Goal: Information Seeking & Learning: Learn about a topic

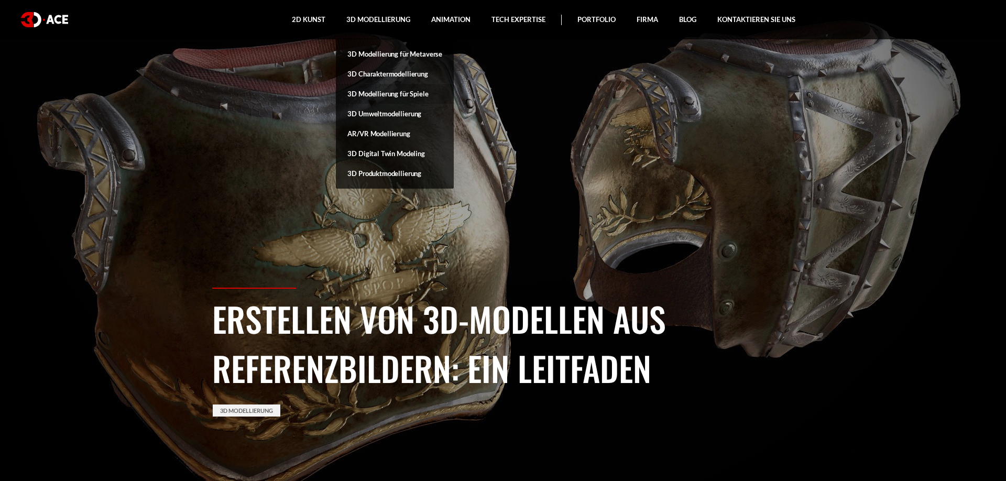
click at [394, 93] on link "3D Modellierung für Spiele" at bounding box center [395, 94] width 118 height 20
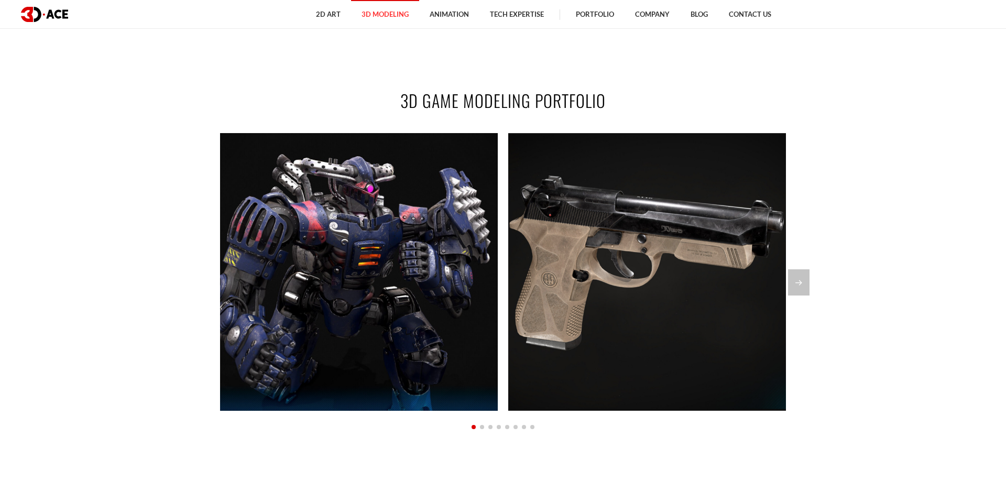
scroll to position [855, 0]
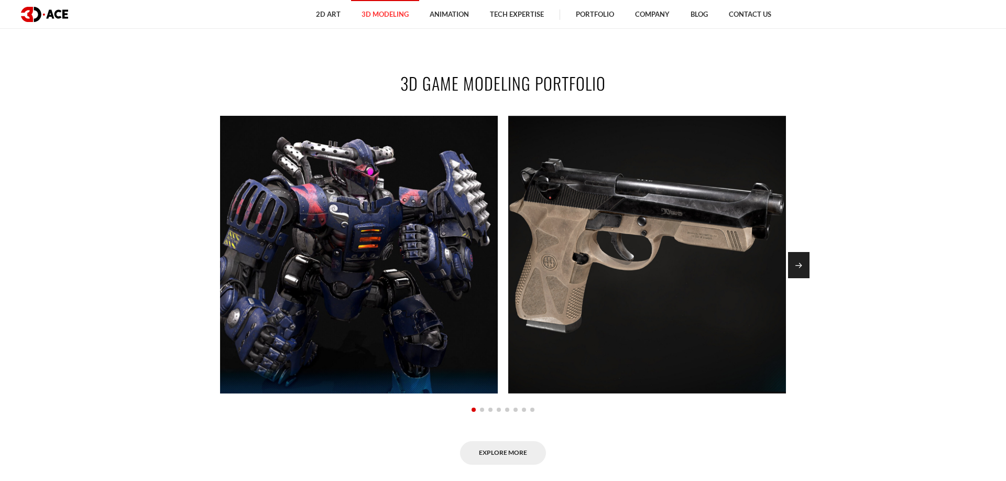
click at [805, 266] on div "Next slide" at bounding box center [798, 265] width 21 height 26
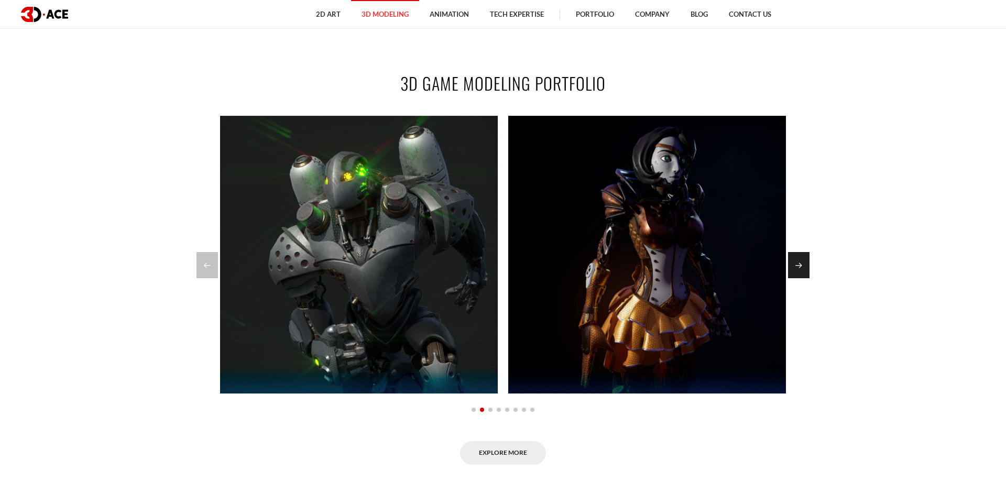
click at [805, 266] on div "Next slide" at bounding box center [798, 265] width 21 height 26
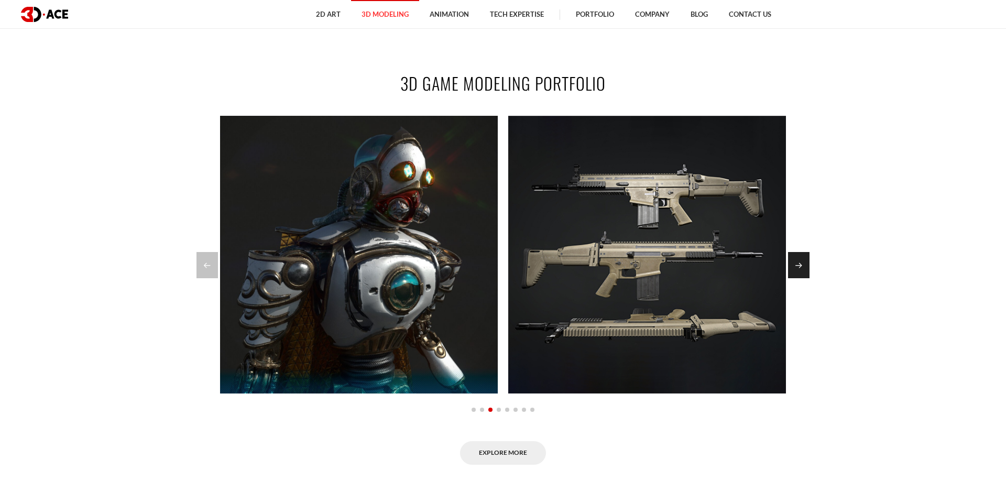
click at [805, 266] on div "Next slide" at bounding box center [798, 265] width 21 height 26
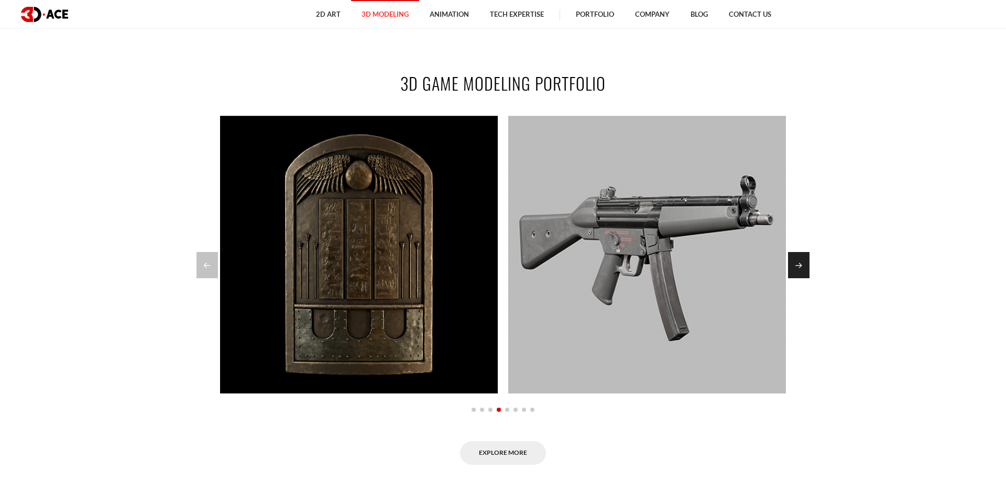
click at [805, 266] on div "Next slide" at bounding box center [798, 265] width 21 height 26
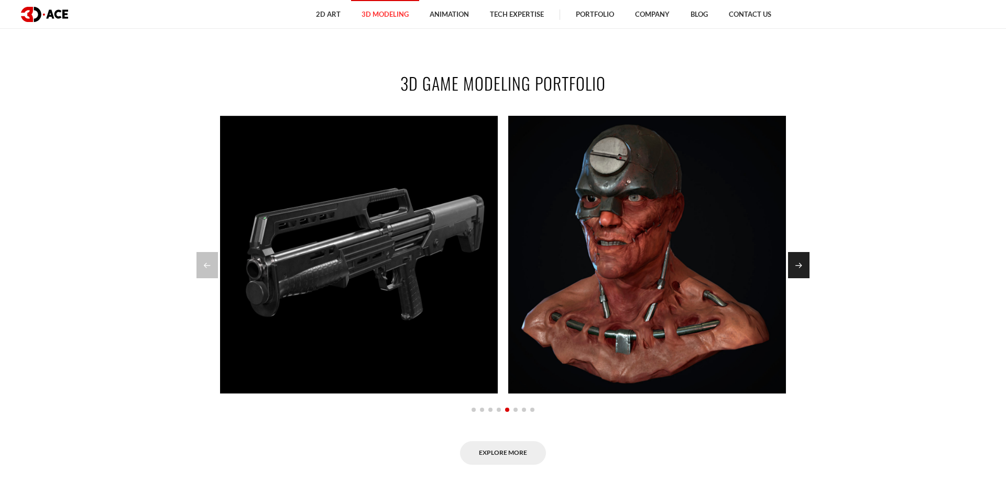
click at [805, 266] on div "Next slide" at bounding box center [798, 265] width 21 height 26
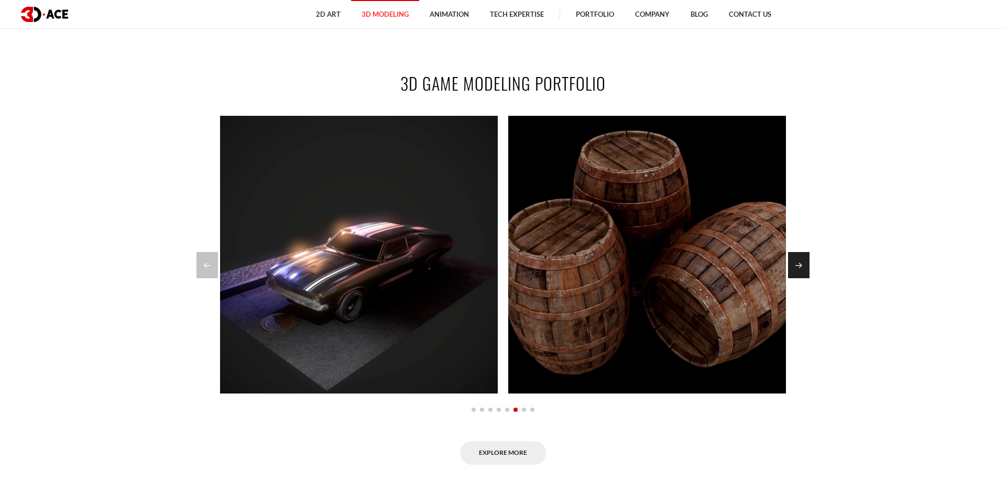
click at [805, 266] on div "Next slide" at bounding box center [798, 265] width 21 height 26
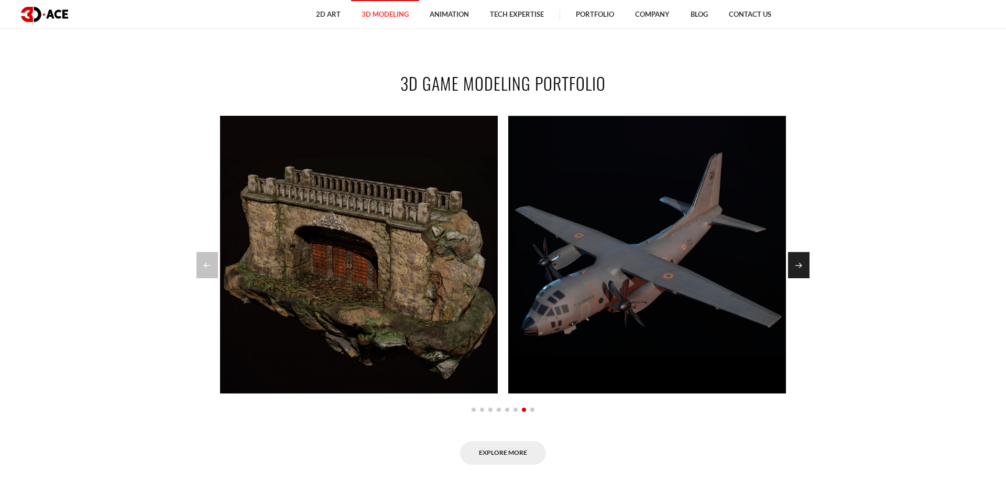
click at [805, 266] on div "Next slide" at bounding box center [798, 265] width 21 height 26
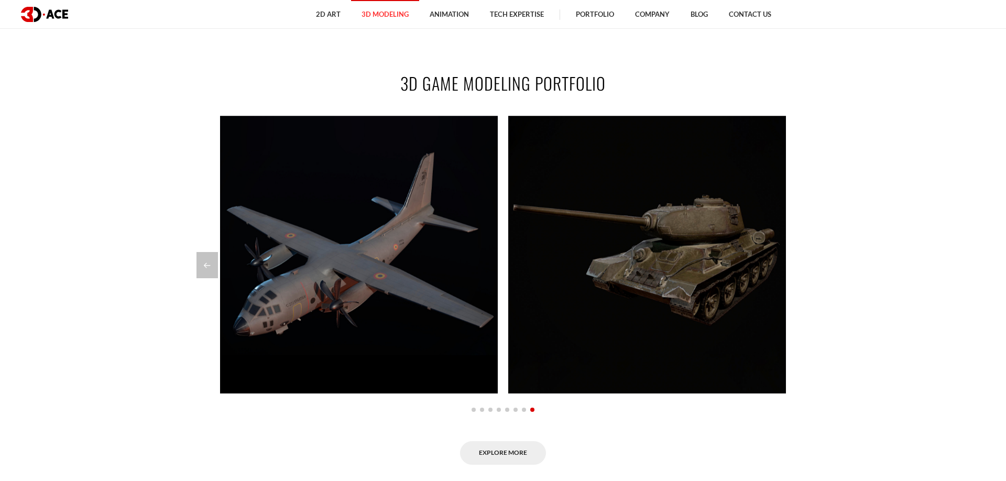
click at [805, 266] on div at bounding box center [503, 265] width 613 height 26
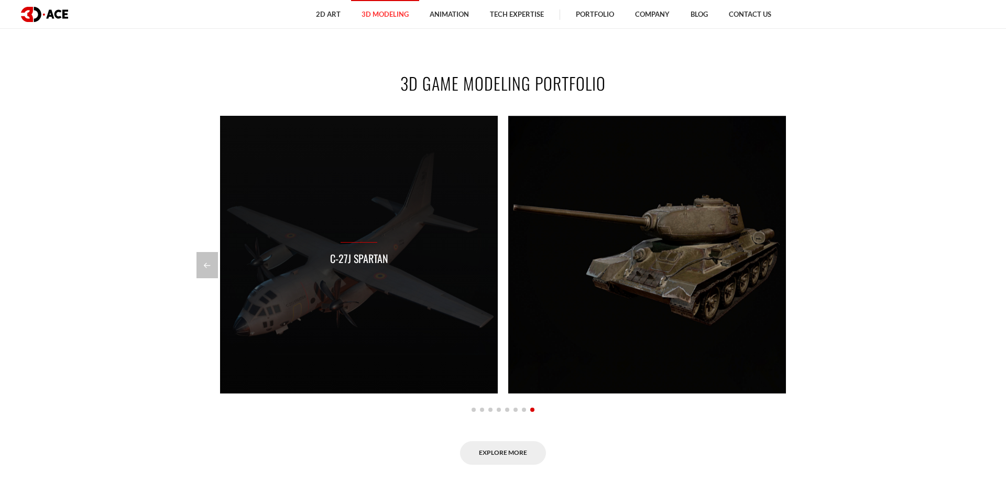
click at [397, 223] on div "C-27J Spartan" at bounding box center [359, 255] width 278 height 278
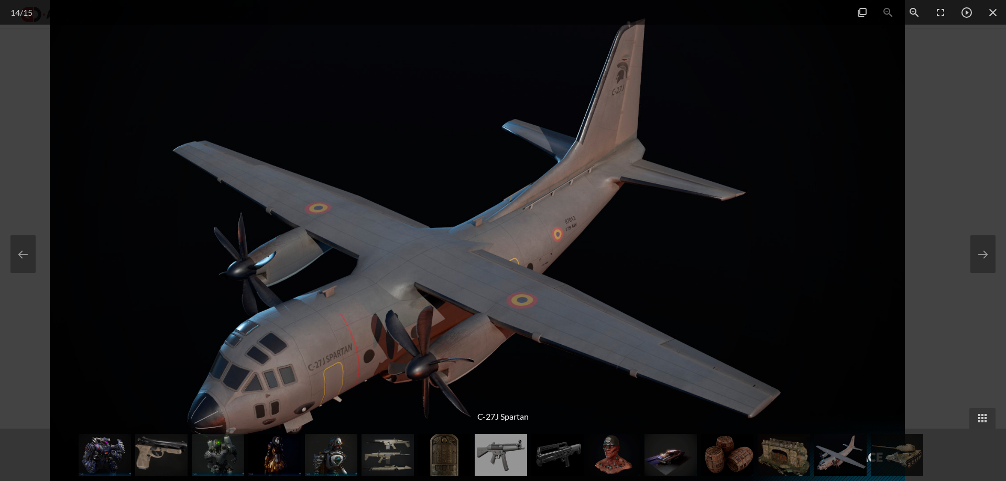
drag, startPoint x: 700, startPoint y: 271, endPoint x: 689, endPoint y: 227, distance: 45.3
click at [689, 227] on img at bounding box center [477, 240] width 855 height 481
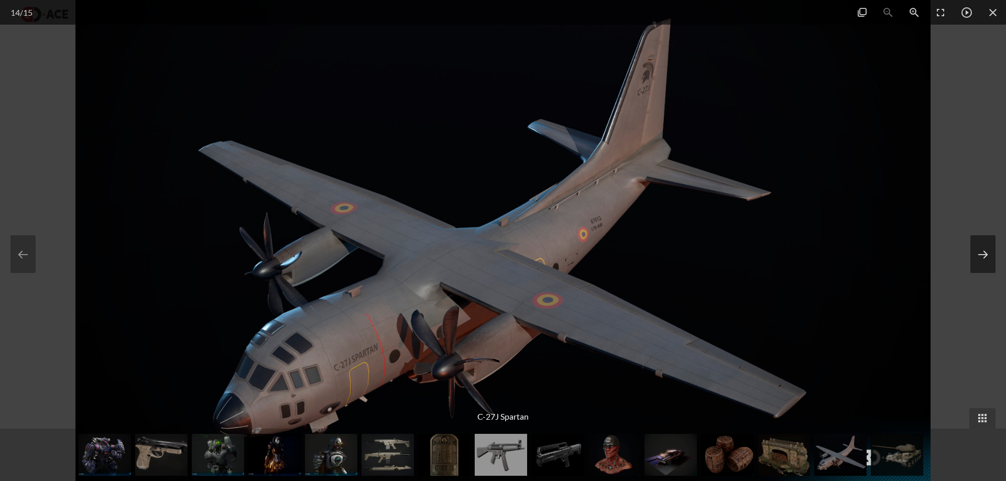
click at [972, 257] on button at bounding box center [983, 254] width 25 height 38
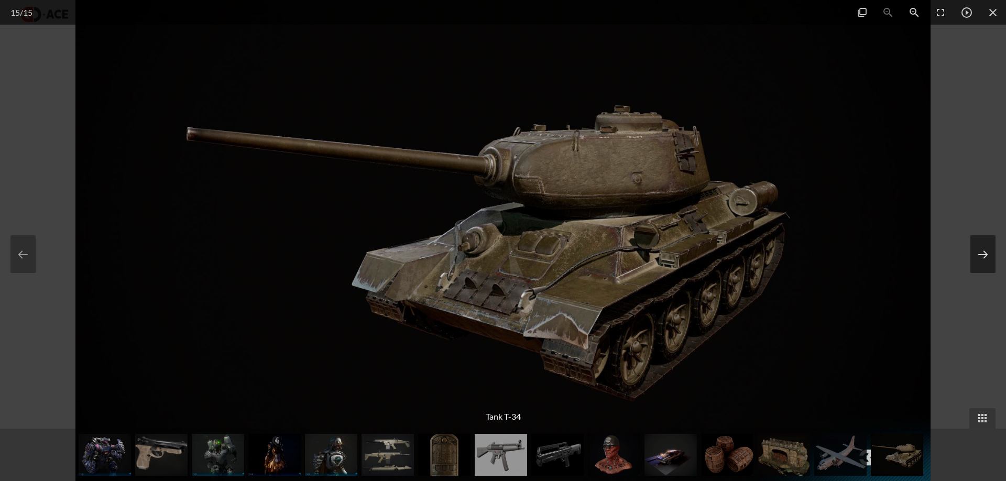
click at [972, 257] on button at bounding box center [983, 254] width 25 height 38
